Goal: Find specific page/section: Find specific page/section

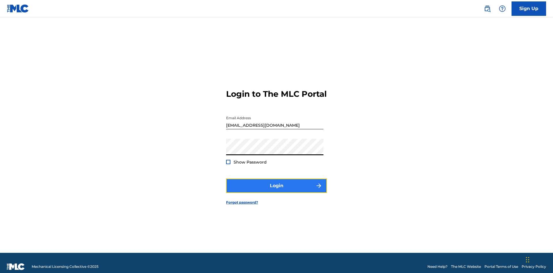
click at [277, 183] on button "Login" at bounding box center [276, 186] width 101 height 14
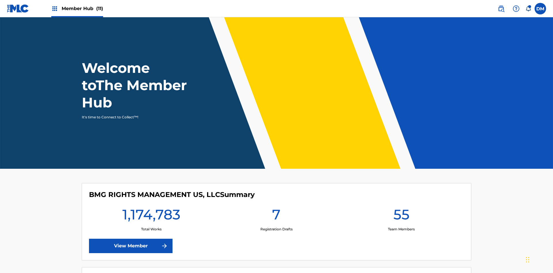
scroll to position [25, 0]
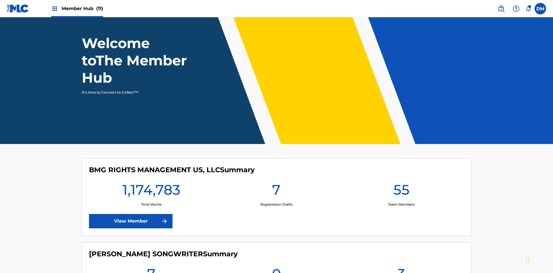
click at [77, 8] on span "Member Hub (11)" at bounding box center [82, 8] width 41 height 7
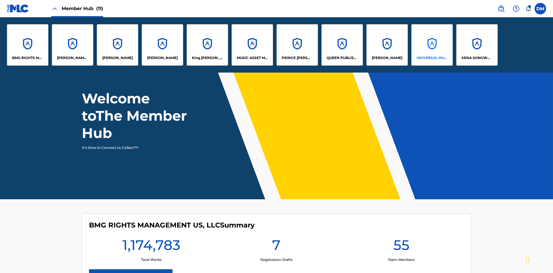
click at [432, 58] on p "UNIVERSAL MUSIC PUB GROUP" at bounding box center [432, 57] width 31 height 5
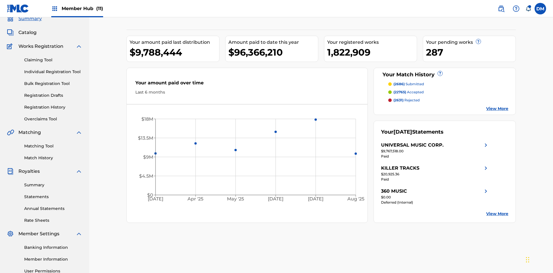
click at [30, 22] on span "Summary" at bounding box center [29, 18] width 23 height 7
click at [399, 82] on span "(2686)" at bounding box center [399, 84] width 11 height 4
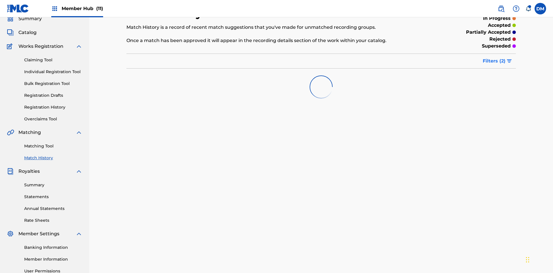
click at [494, 58] on span "Filters ( 2 )" at bounding box center [494, 61] width 23 height 7
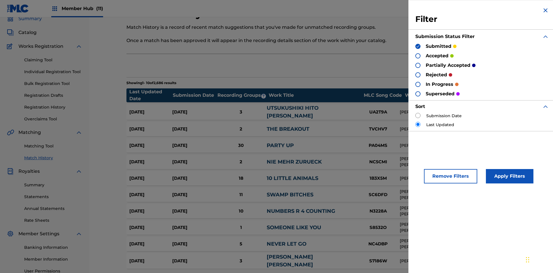
click at [30, 22] on span "Summary" at bounding box center [29, 18] width 23 height 7
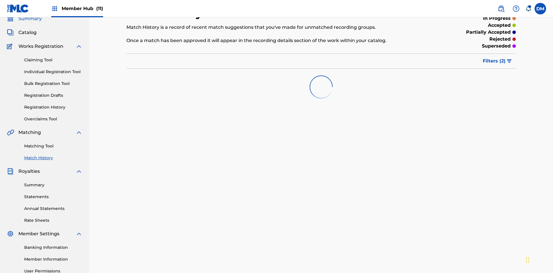
click at [494, 58] on span "Filters ( 2 )" at bounding box center [494, 61] width 23 height 7
click at [30, 22] on span "Summary" at bounding box center [29, 18] width 23 height 7
click at [494, 58] on span "Filters ( 2 )" at bounding box center [494, 61] width 23 height 7
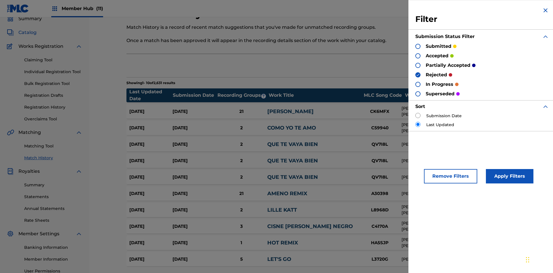
click at [546, 10] on img at bounding box center [545, 10] width 7 height 7
click at [30, 22] on span "Summary" at bounding box center [29, 18] width 23 height 7
click at [27, 36] on span "Catalog" at bounding box center [27, 32] width 18 height 7
